Goal: Transaction & Acquisition: Purchase product/service

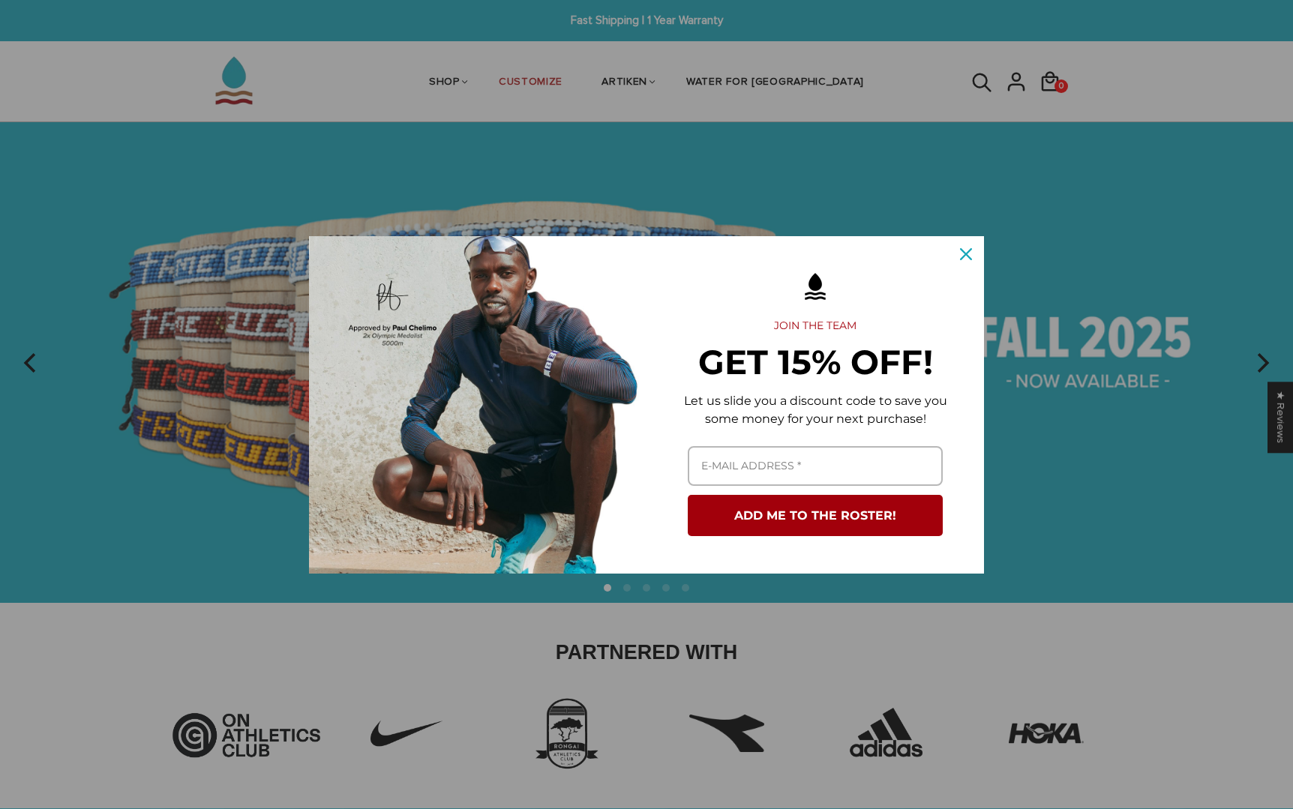
click at [968, 248] on icon "close icon" at bounding box center [966, 254] width 12 height 12
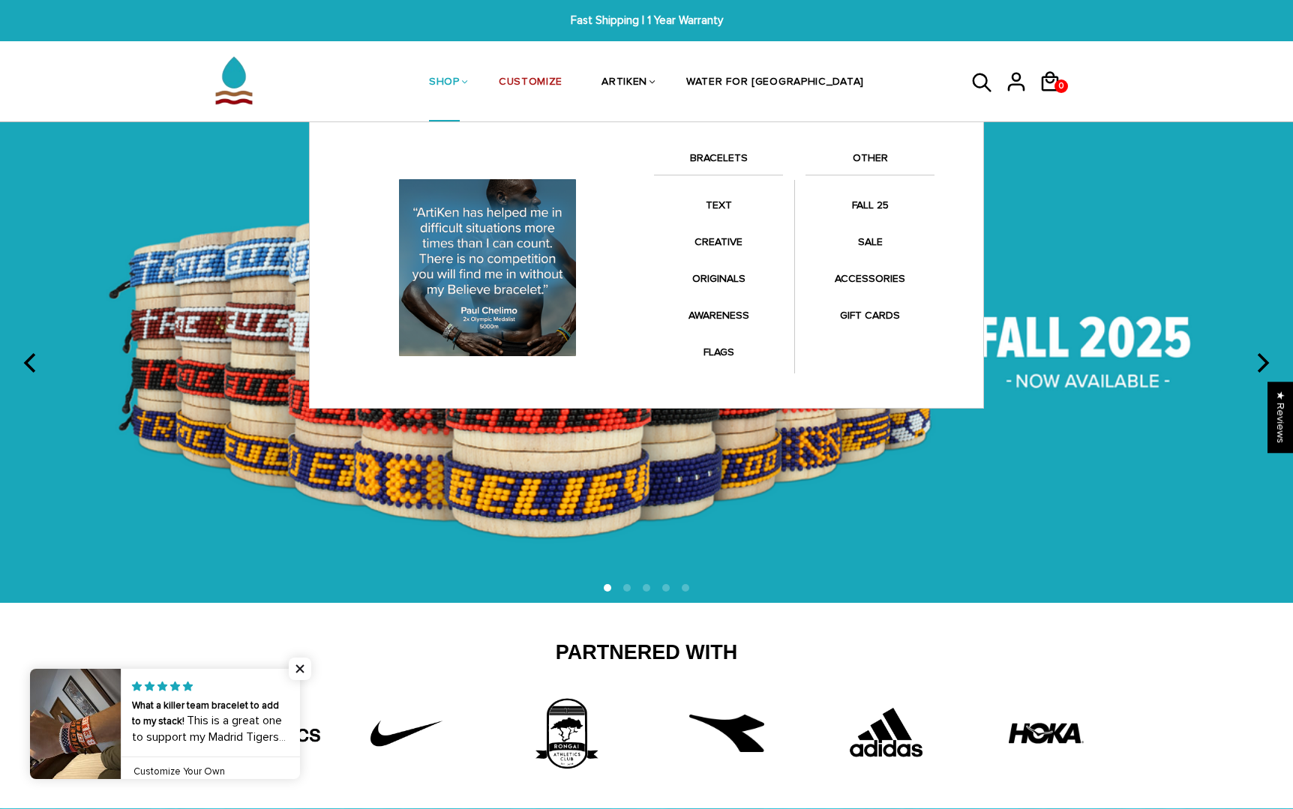
click at [479, 92] on li "SHOP BRACELETS TEXT Inspirational fuel for maximum growth." at bounding box center [445, 83] width 70 height 80
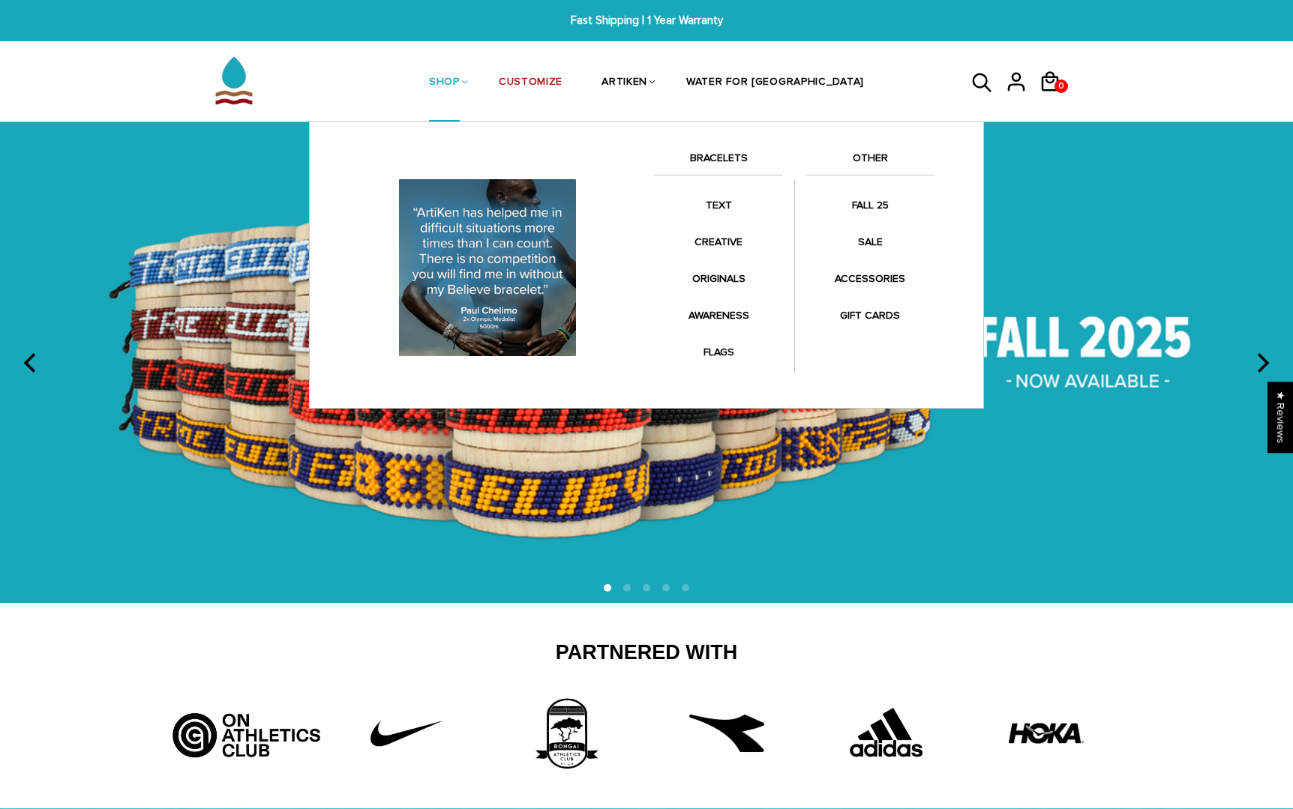
click at [701, 153] on link "BRACELETS" at bounding box center [718, 162] width 129 height 26
click at [713, 158] on link "BRACELETS" at bounding box center [718, 162] width 129 height 26
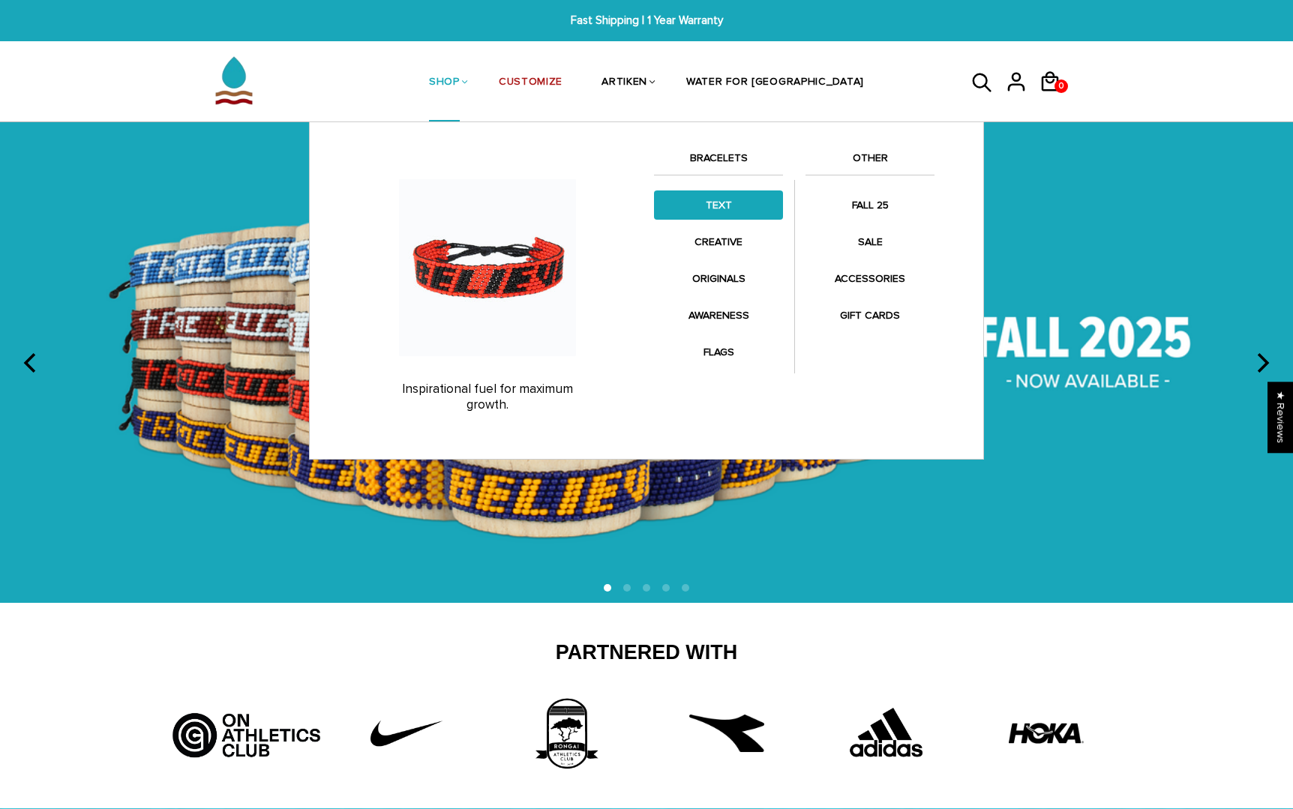
click at [722, 216] on link "TEXT" at bounding box center [718, 205] width 129 height 29
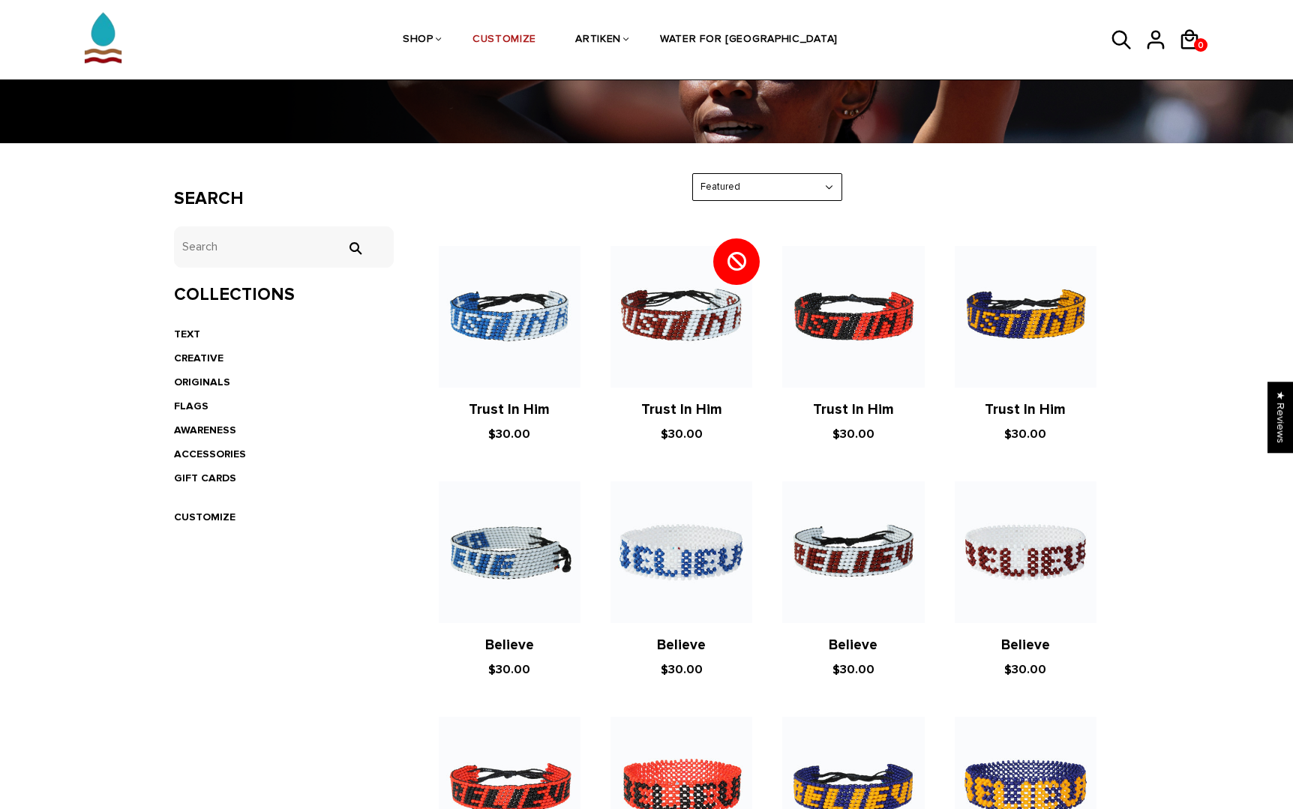
scroll to position [159, 0]
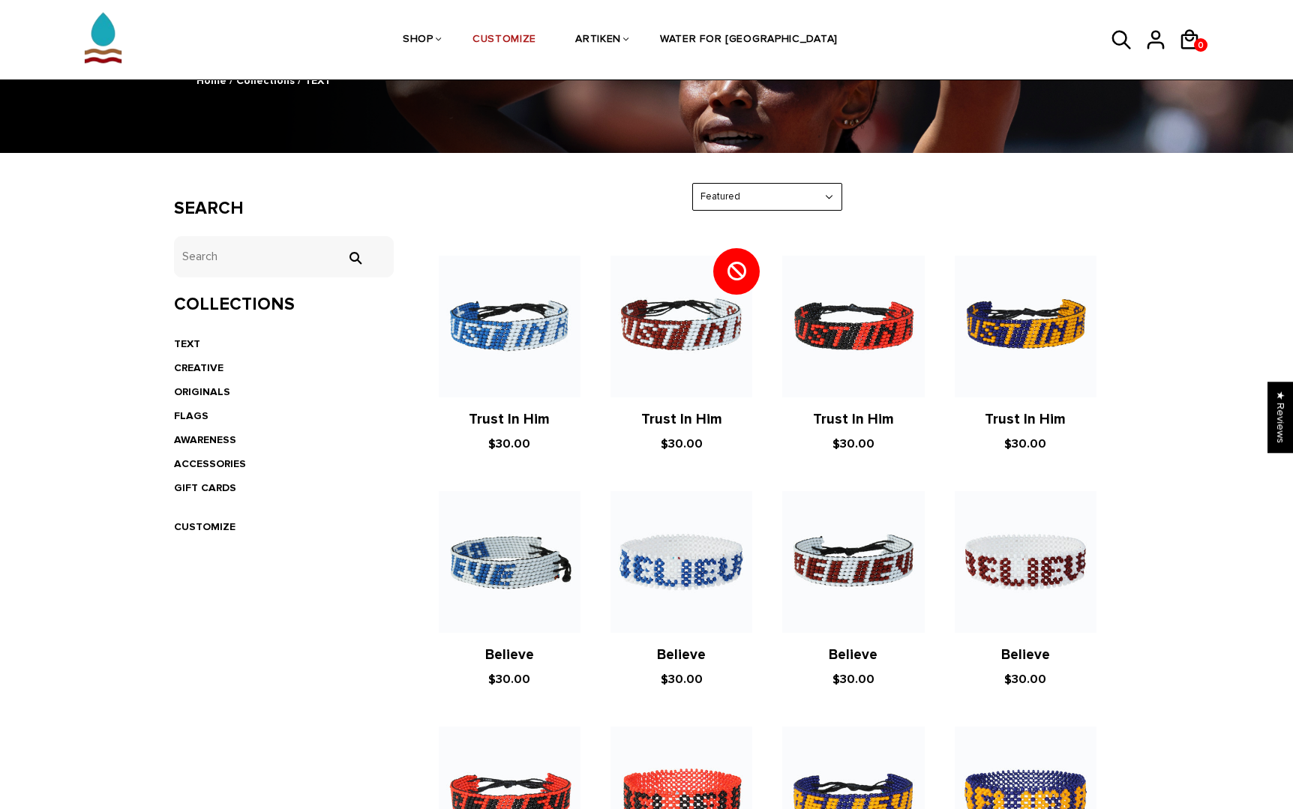
click at [554, 531] on img at bounding box center [510, 562] width 142 height 142
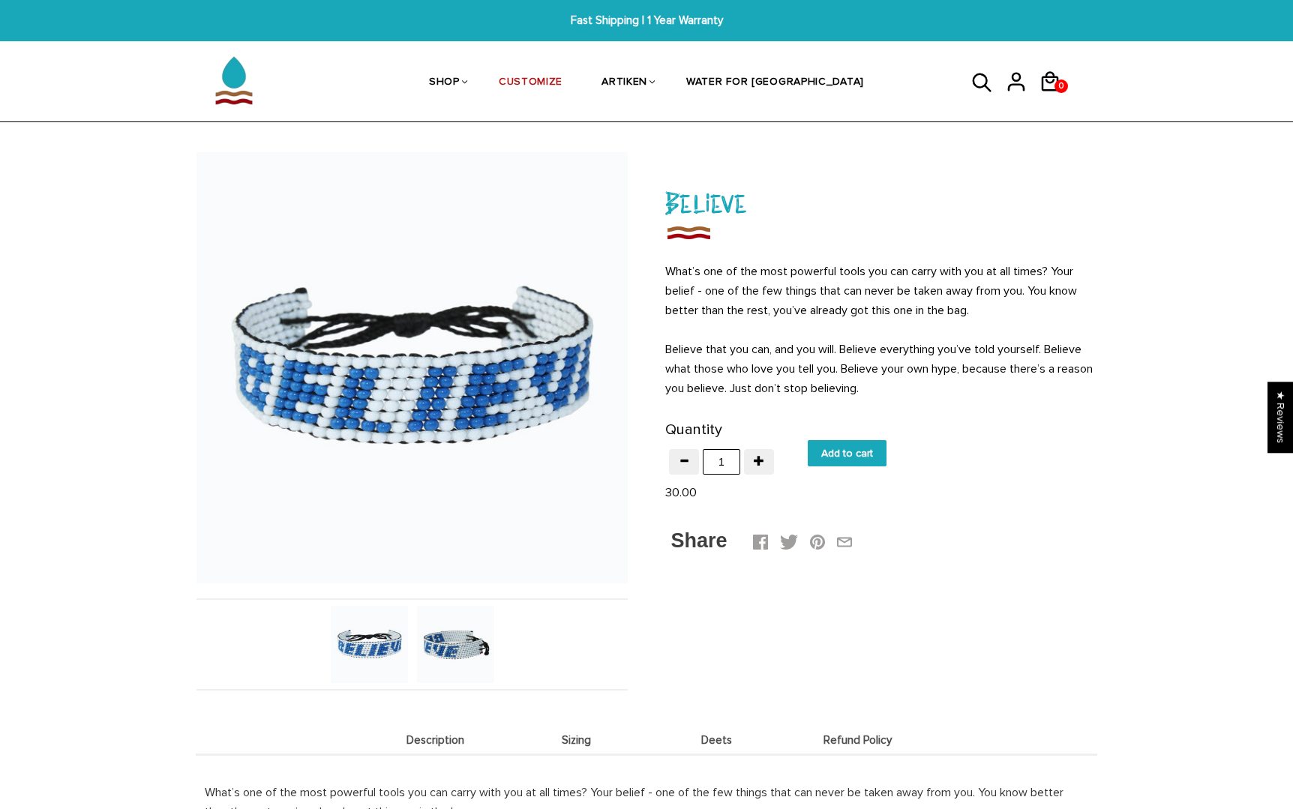
click at [820, 447] on input "Add to cart" at bounding box center [847, 453] width 79 height 26
type input "Add to cart"
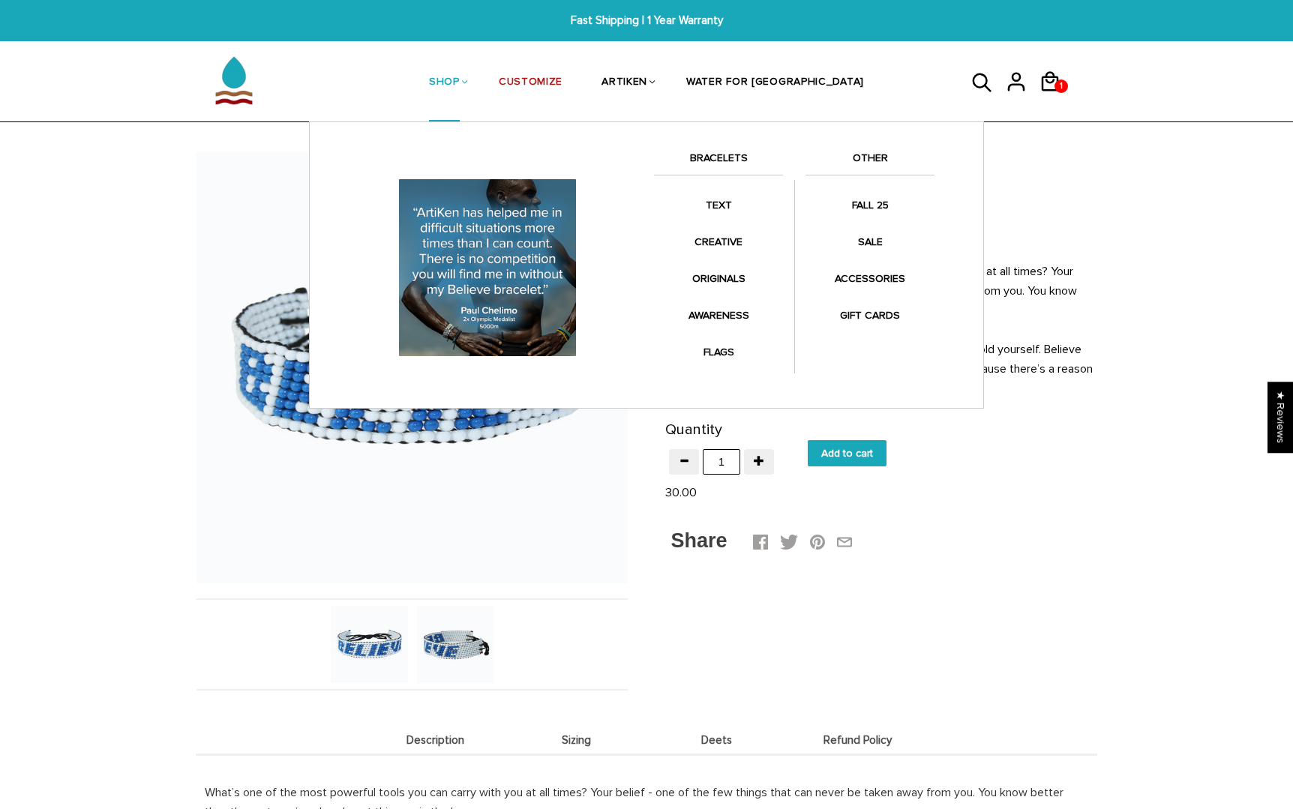
scroll to position [1, 0]
drag, startPoint x: 485, startPoint y: 86, endPoint x: 542, endPoint y: 86, distance: 57.0
click at [460, 85] on link "SHOP" at bounding box center [444, 83] width 31 height 80
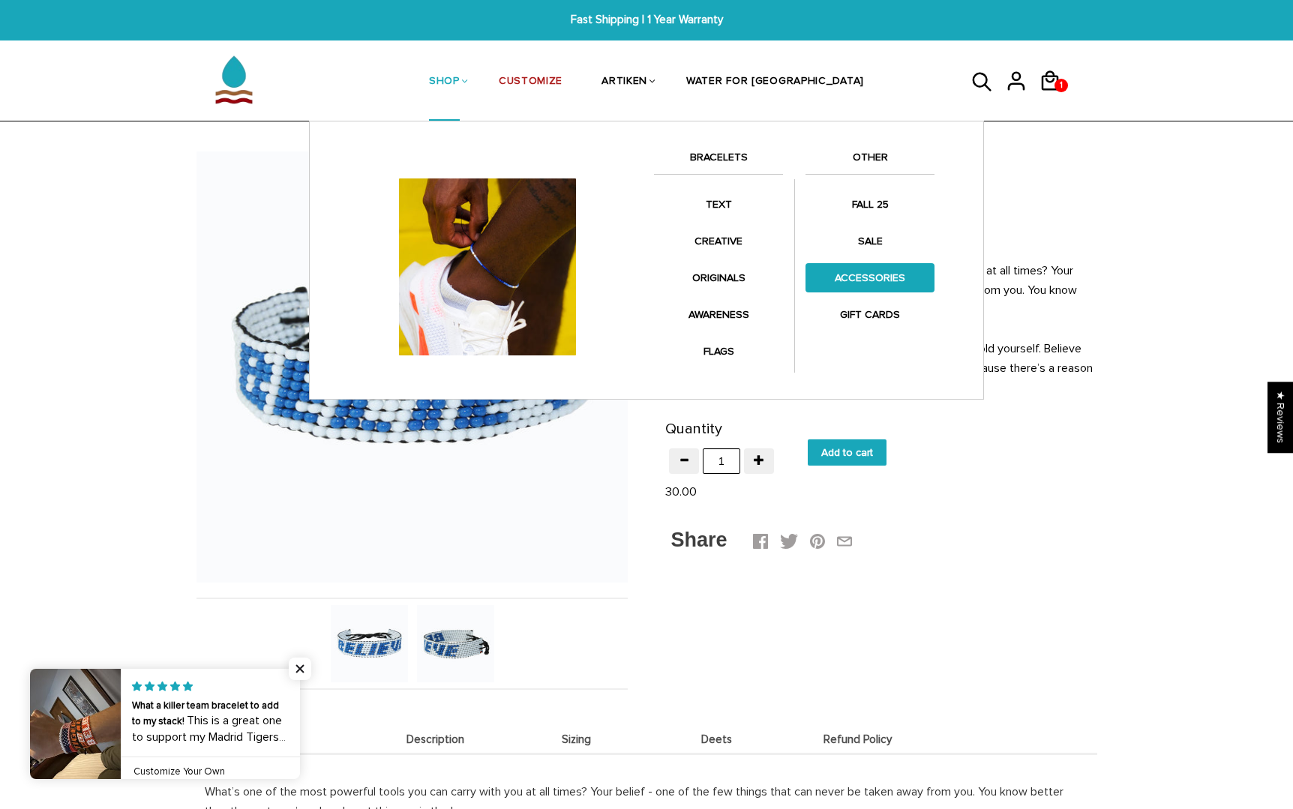
click at [884, 270] on link "ACCESSORIES" at bounding box center [870, 277] width 129 height 29
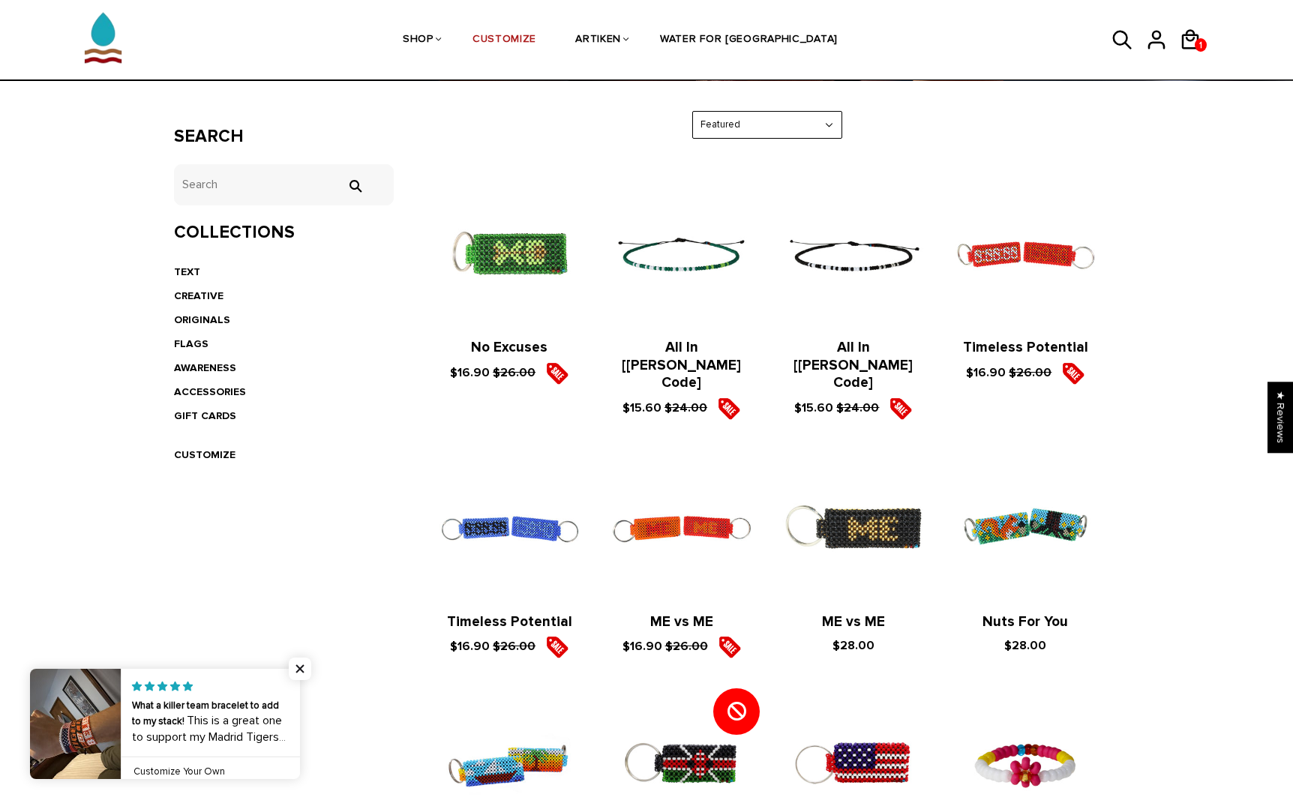
scroll to position [230, 0]
click at [526, 518] on figure at bounding box center [510, 529] width 142 height 142
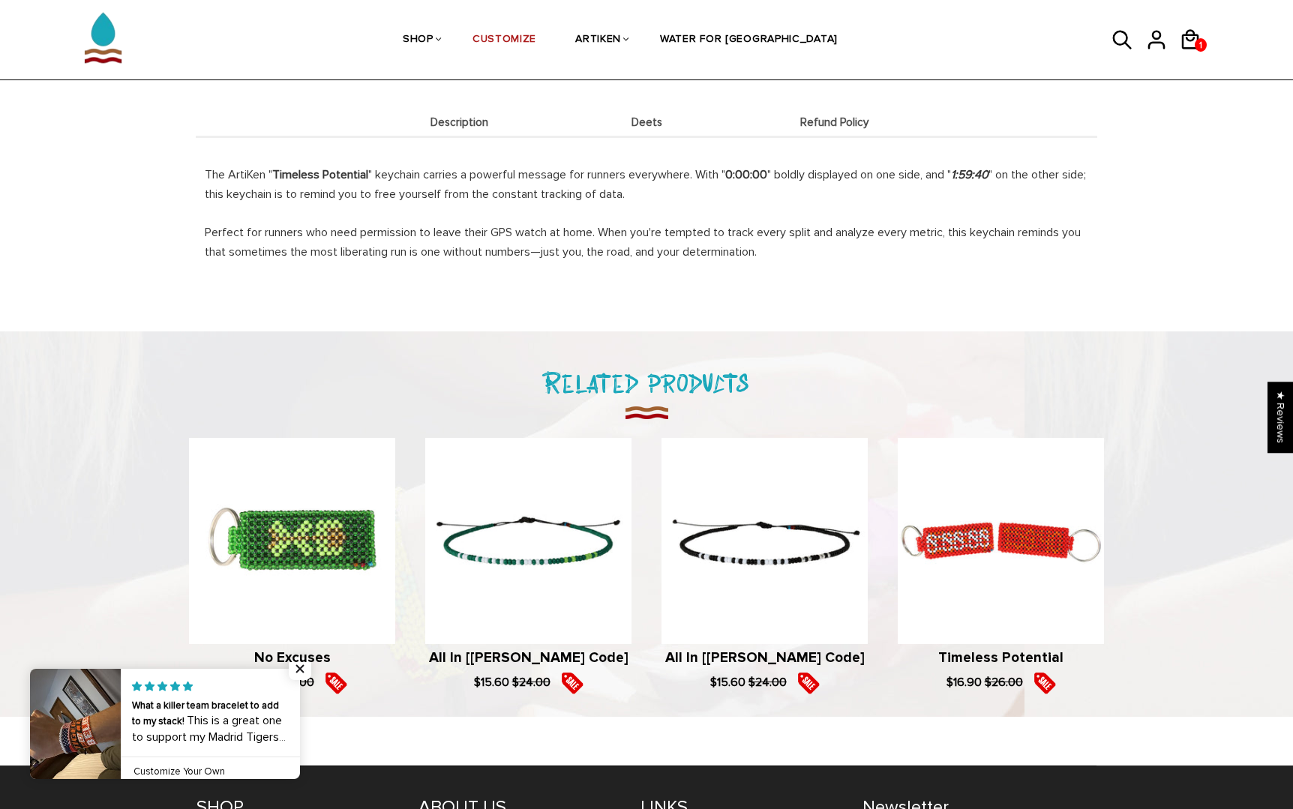
scroll to position [551, 0]
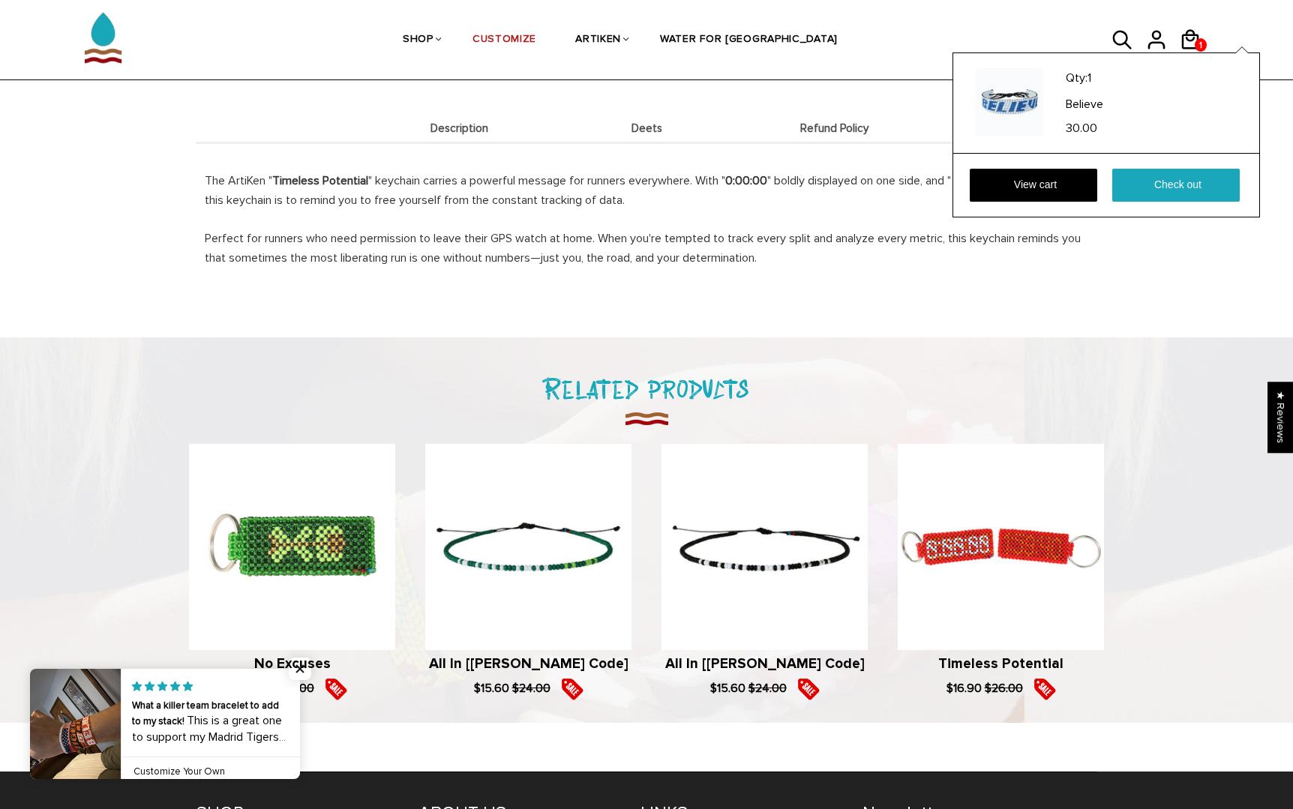
click at [1194, 53] on div "Qty: 1 Believe 30.00 View cart Check out" at bounding box center [1107, 135] width 308 height 165
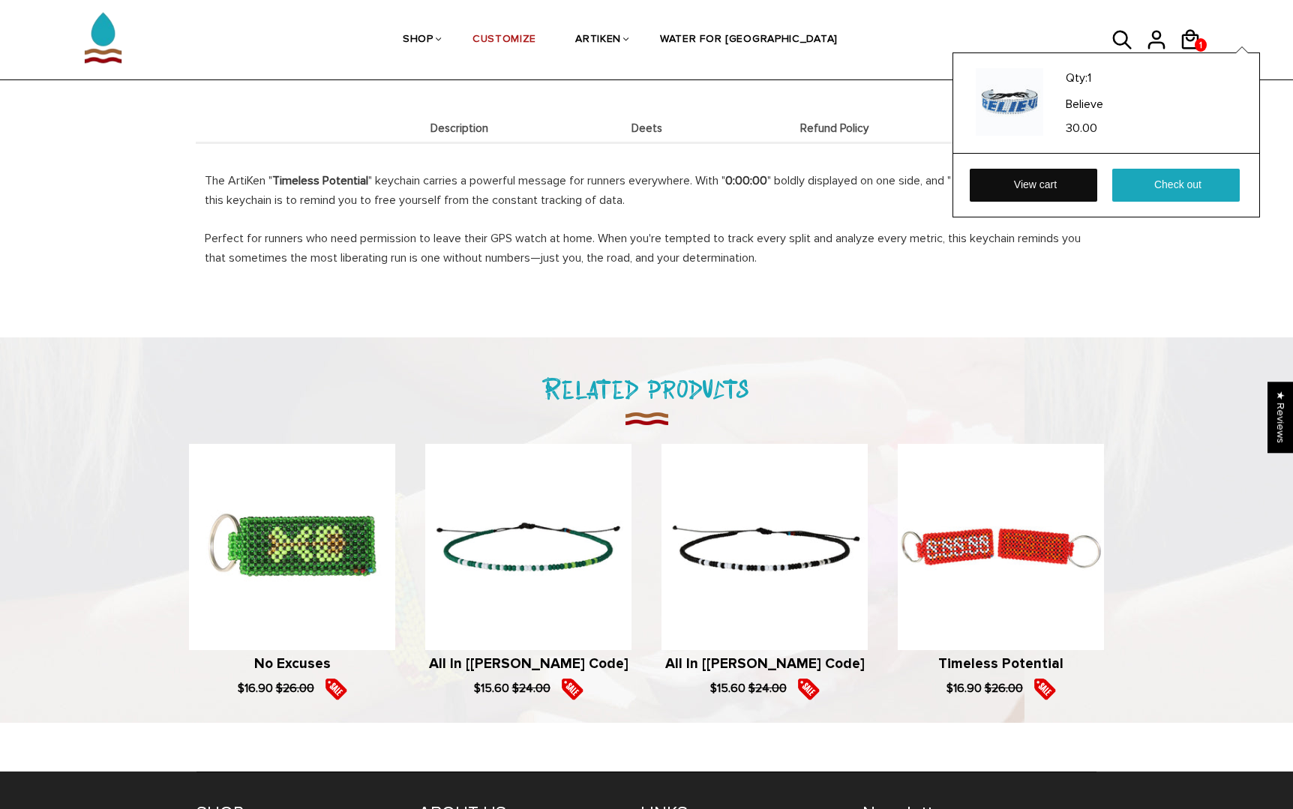
click at [1076, 188] on link "View cart" at bounding box center [1034, 185] width 128 height 33
